Goal: Check status: Check status

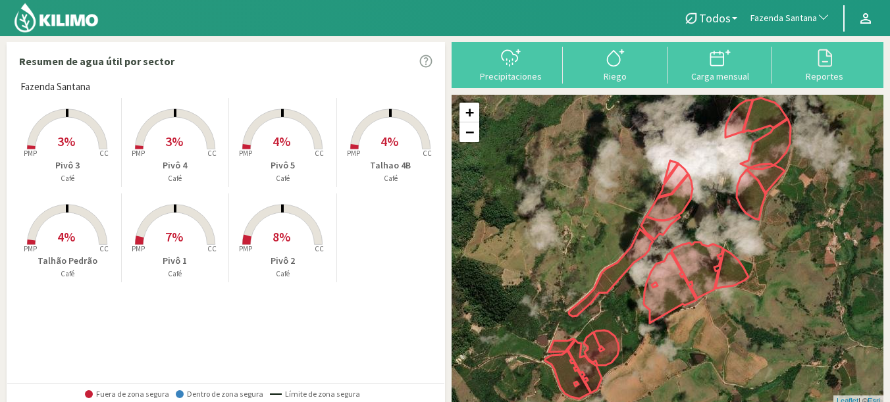
click at [771, 11] on button "Fazenda Santana" at bounding box center [790, 18] width 93 height 29
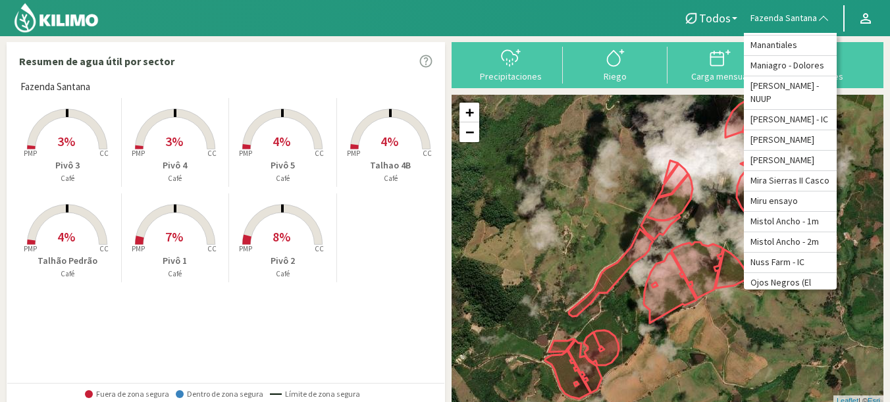
scroll to position [5934, 0]
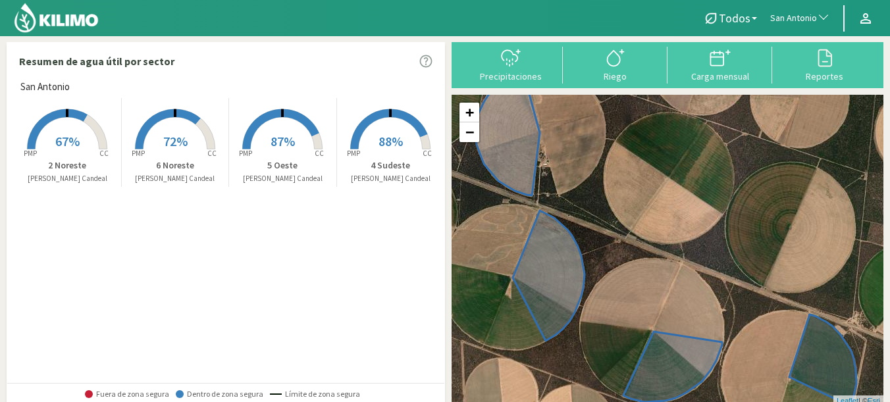
click at [71, 140] on span "67%" at bounding box center [67, 141] width 24 height 16
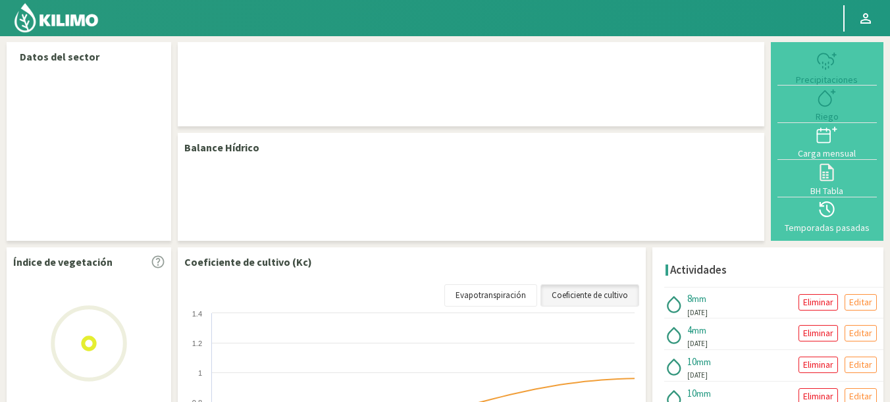
select select "237: Object"
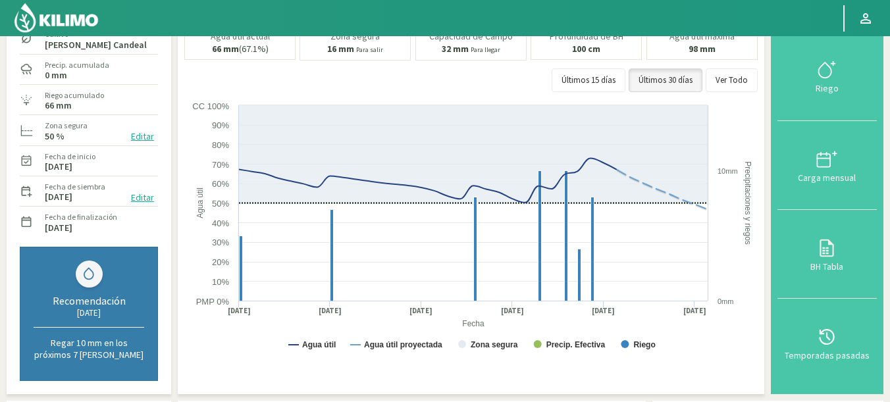
scroll to position [79, 0]
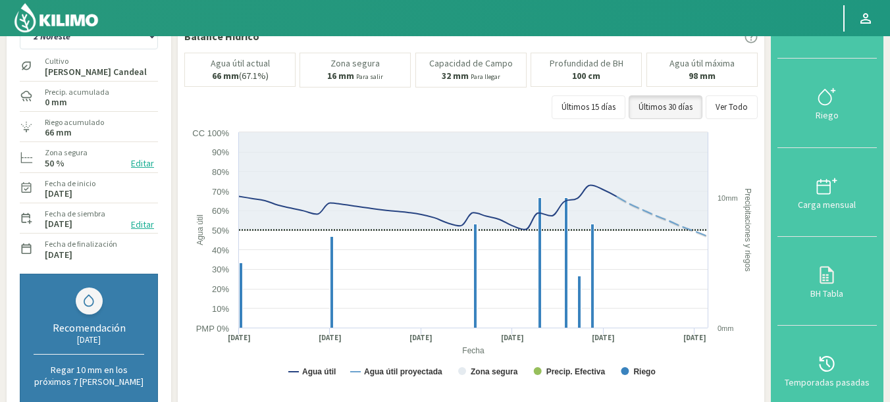
click at [66, 35] on link at bounding box center [57, 18] width 92 height 36
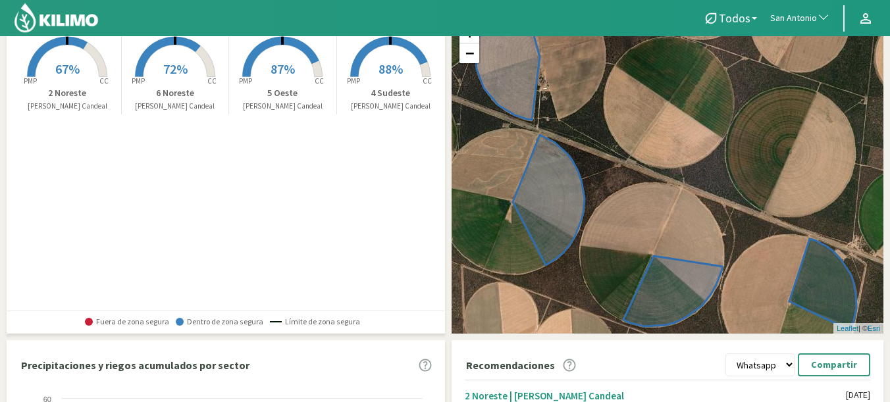
click at [71, 80] on rect at bounding box center [66, 78] width 105 height 105
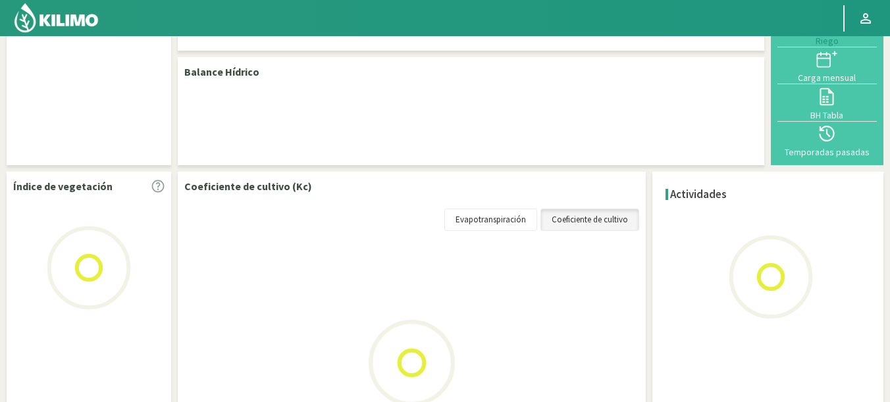
scroll to position [79, 0]
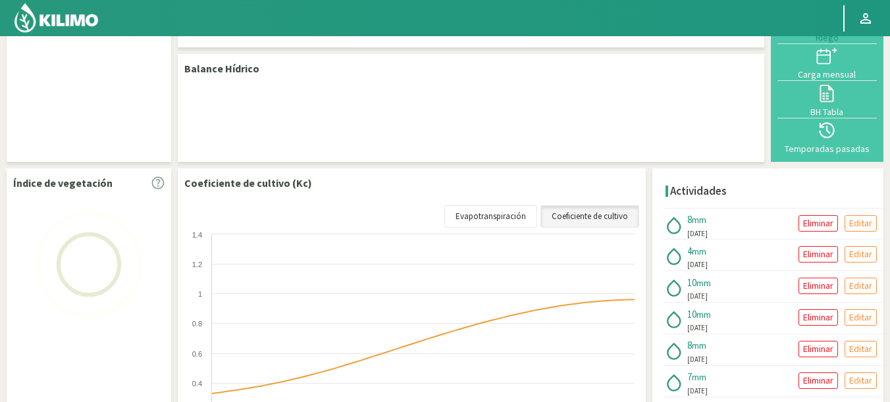
select select "237: Object"
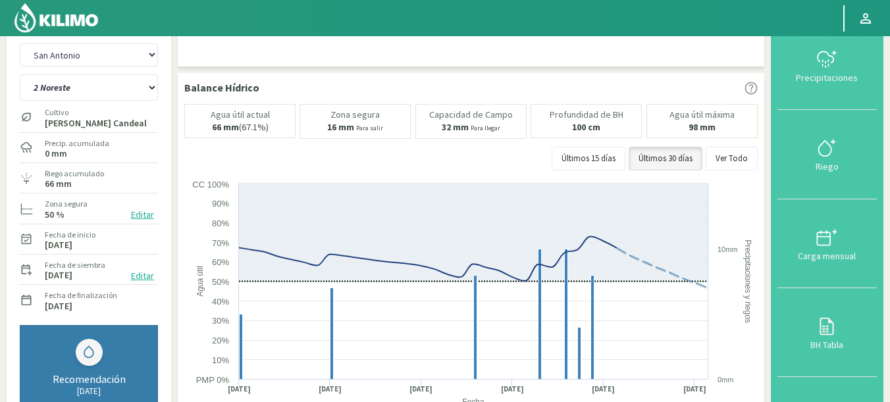
scroll to position [0, 0]
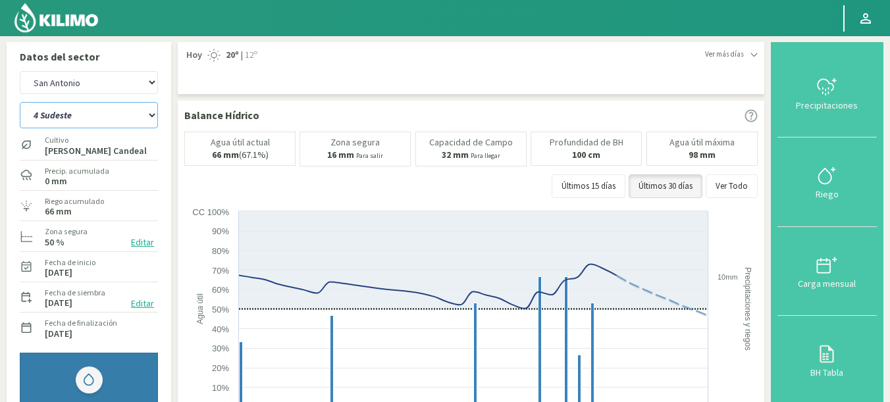
click at [20, 102] on select "2 Noreste 4 Sudeste 5 Oeste 6 Noreste" at bounding box center [89, 115] width 138 height 26
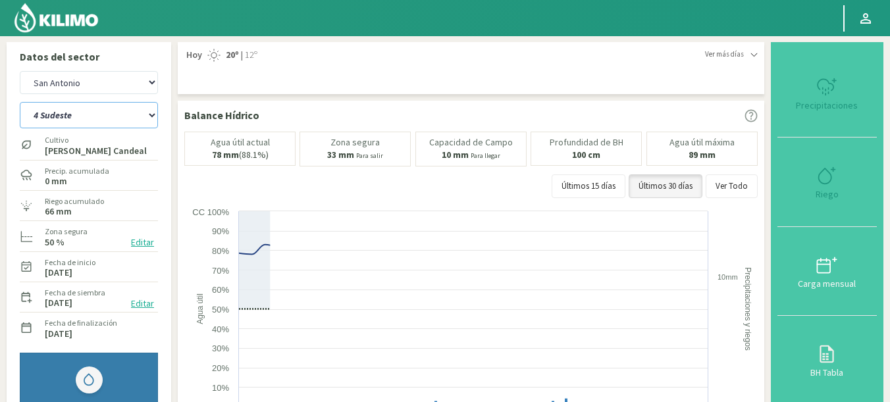
select select "0: Object"
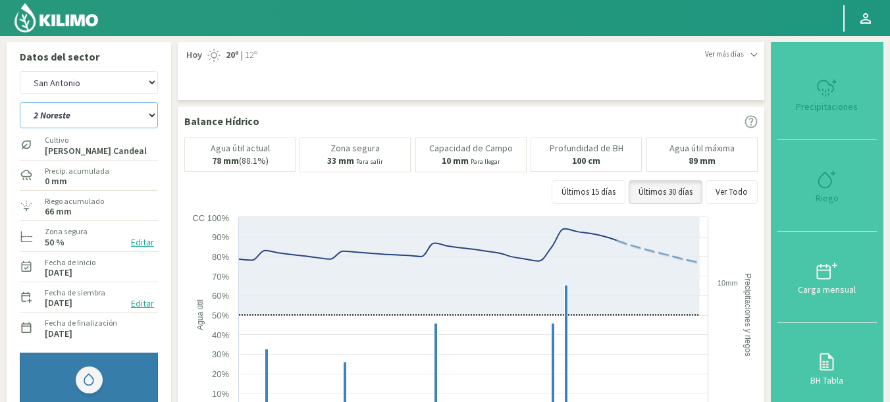
select select "520: Object"
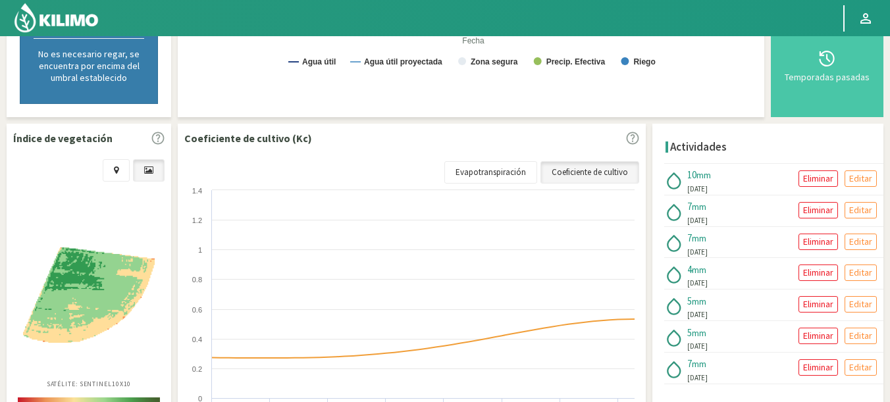
scroll to position [79, 0]
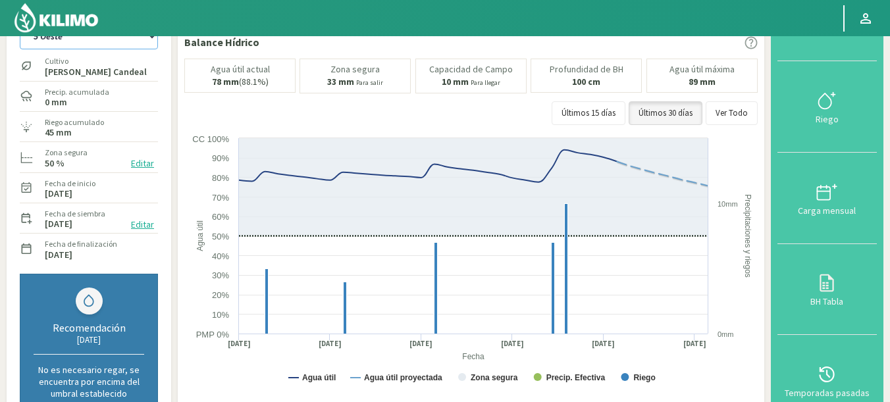
click at [20, 23] on select "2 Noreste 4 Sudeste 5 Oeste 6 Noreste" at bounding box center [89, 36] width 138 height 26
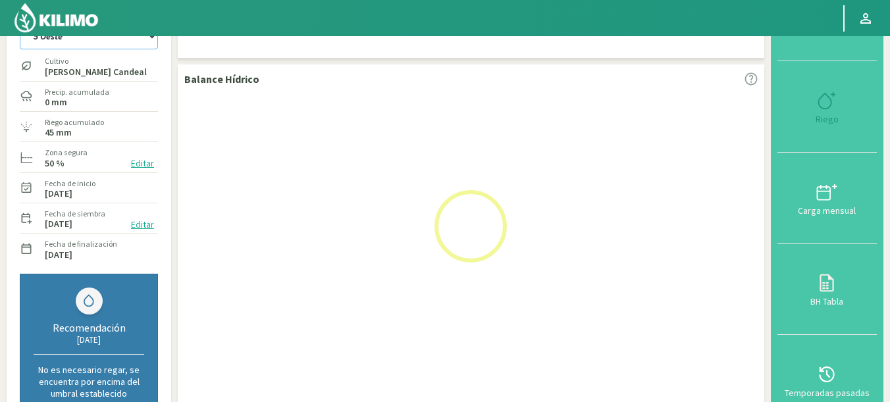
select select "5: Object"
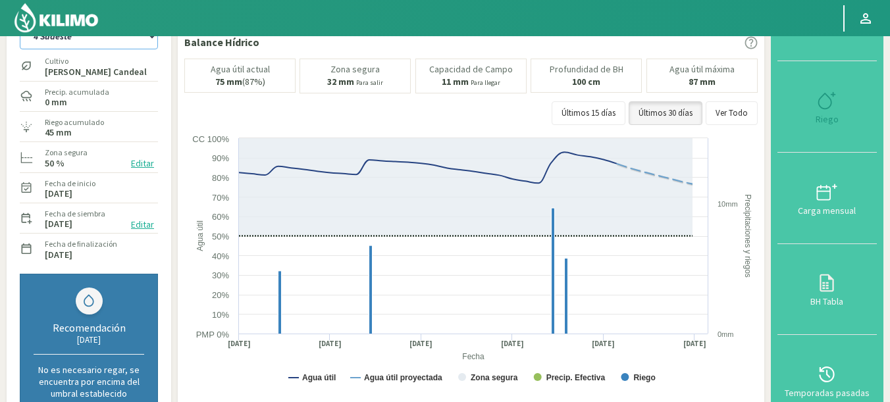
select select "803: Object"
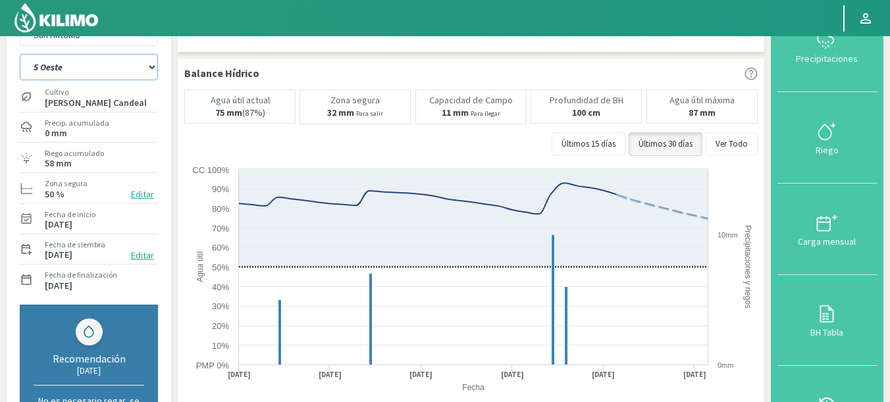
scroll to position [41, 0]
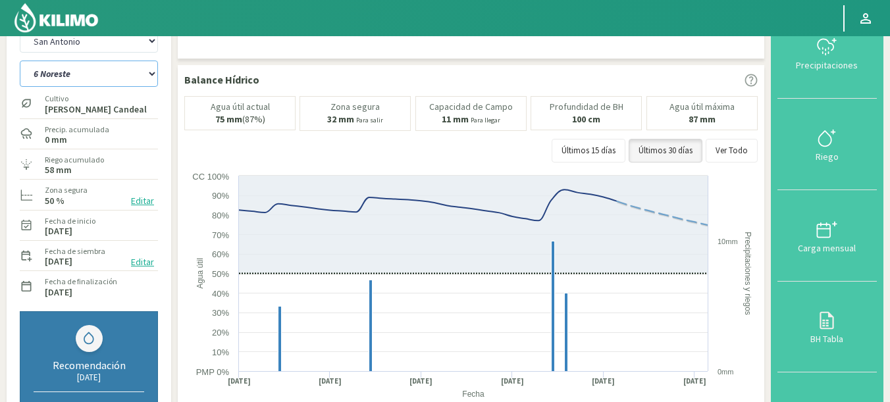
click at [20, 61] on select "2 Noreste 4 Sudeste 5 Oeste 6 Noreste" at bounding box center [89, 74] width 138 height 26
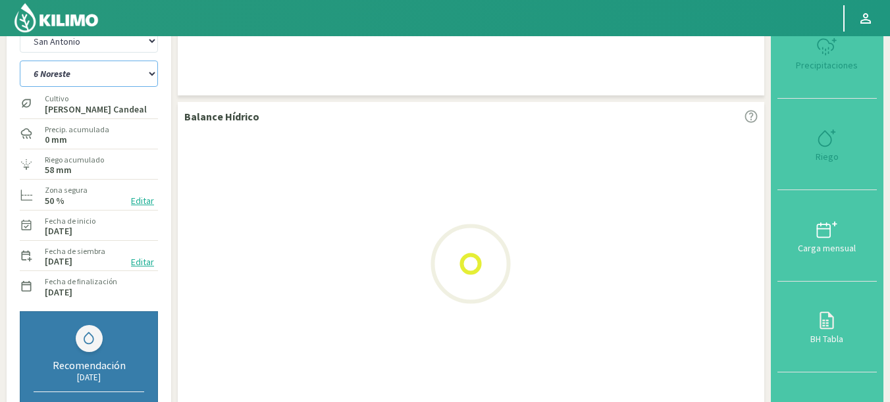
select select "10: Object"
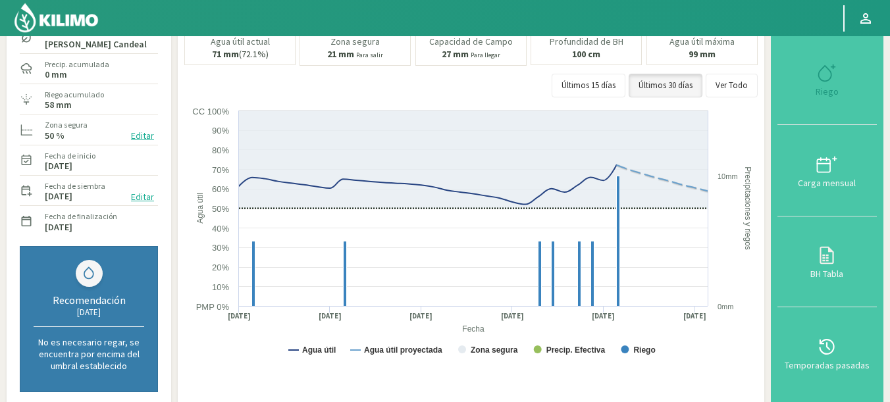
select select "1086: Object"
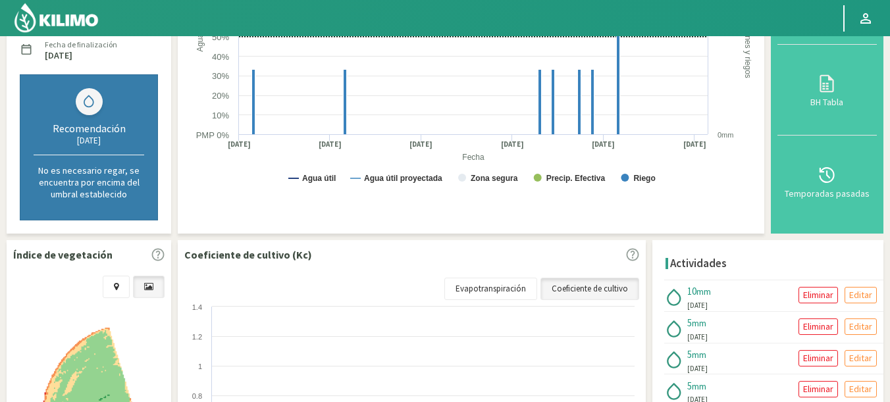
select select "15: Object"
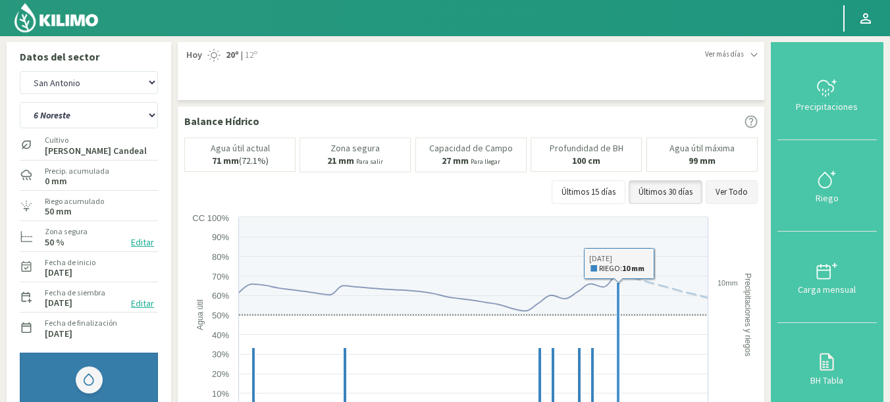
click at [727, 197] on button "Ver Todo" at bounding box center [732, 192] width 52 height 24
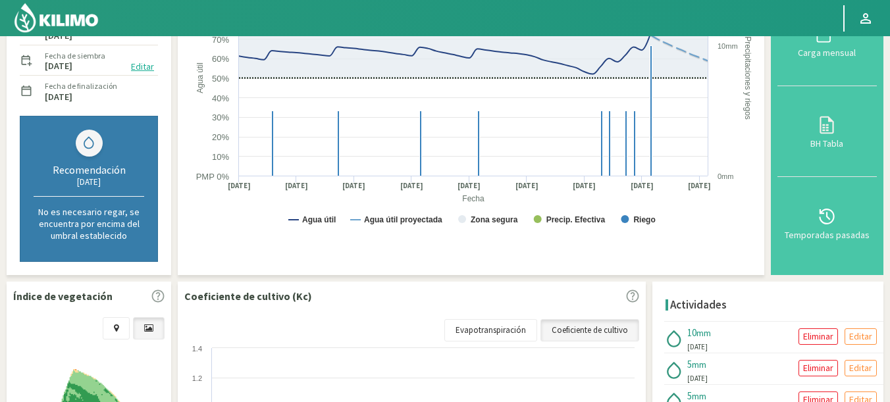
scroll to position [79, 0]
